Goal: Use online tool/utility

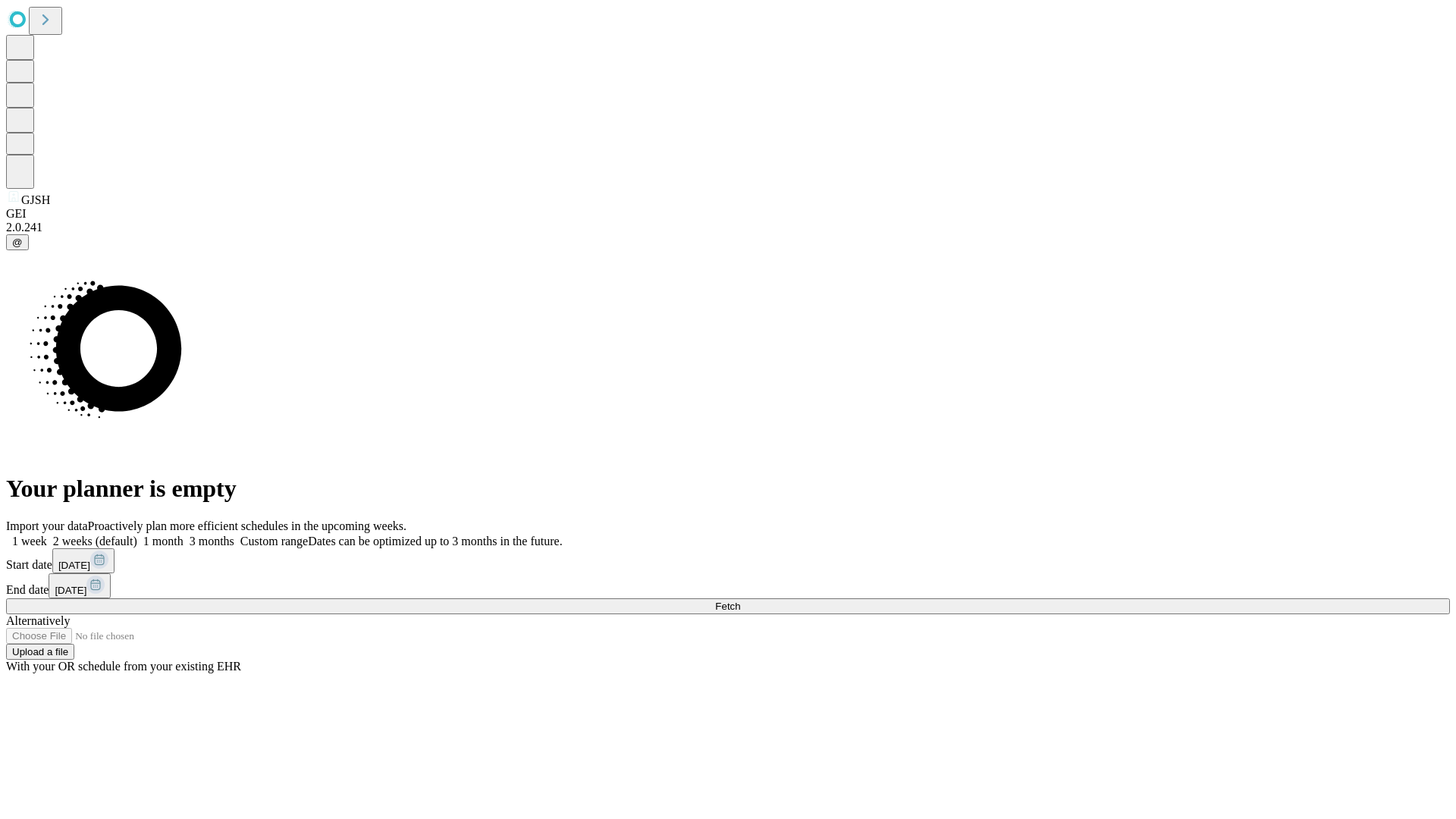
click at [740, 601] on span "Fetch" at bounding box center [727, 606] width 25 height 11
